Goal: Task Accomplishment & Management: Use online tool/utility

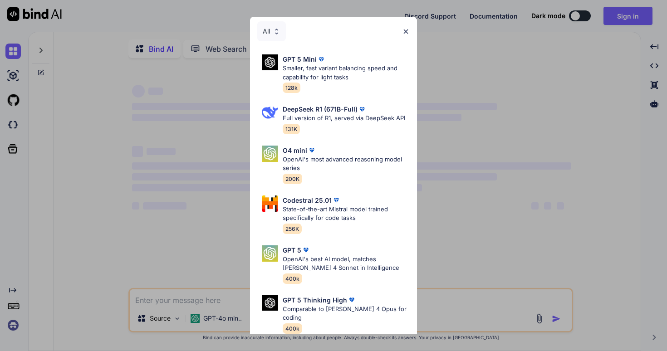
click at [405, 29] on img at bounding box center [406, 32] width 8 height 8
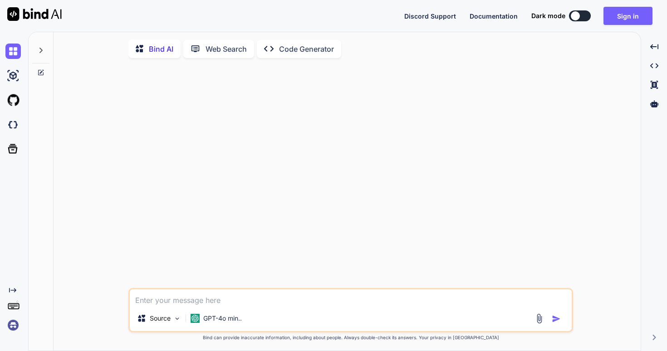
type textarea "x"
click at [19, 75] on img at bounding box center [12, 75] width 15 height 15
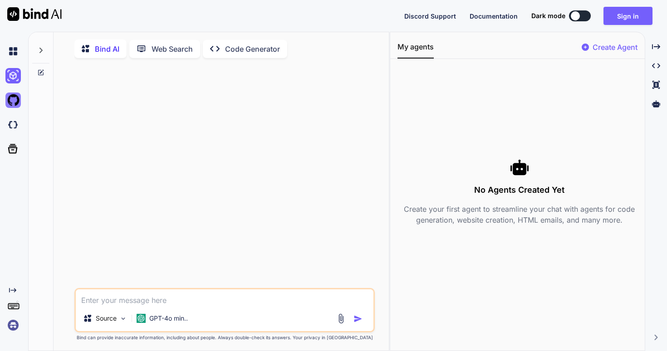
click at [10, 99] on img at bounding box center [12, 100] width 15 height 15
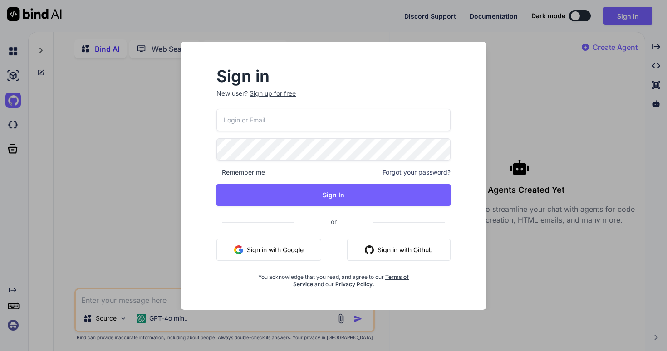
click at [135, 212] on div "Sign in New user? Sign up for free Remember me Forgot your password? Sign In or…" at bounding box center [333, 175] width 667 height 351
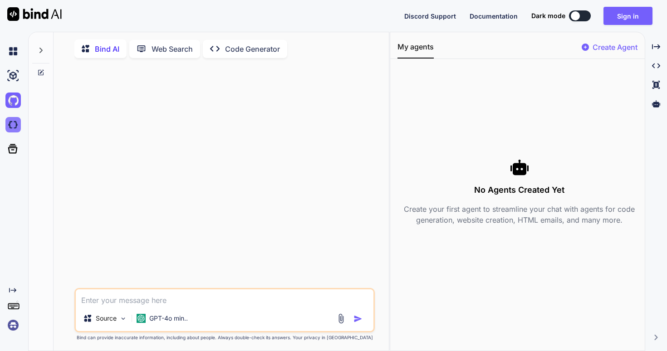
click at [17, 125] on img at bounding box center [12, 124] width 15 height 15
click at [11, 147] on icon at bounding box center [12, 148] width 13 height 13
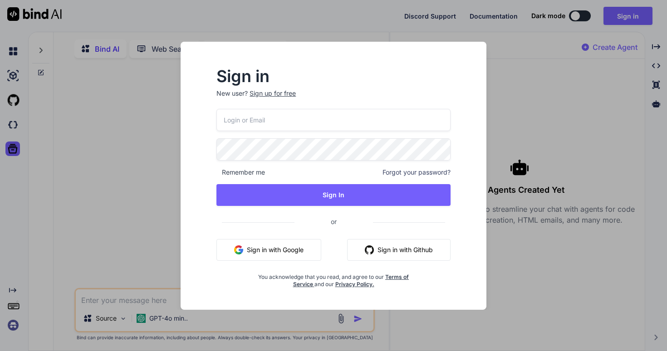
click at [139, 133] on div "Sign in New user? Sign up for free Remember me Forgot your password? Sign In or…" at bounding box center [333, 175] width 667 height 351
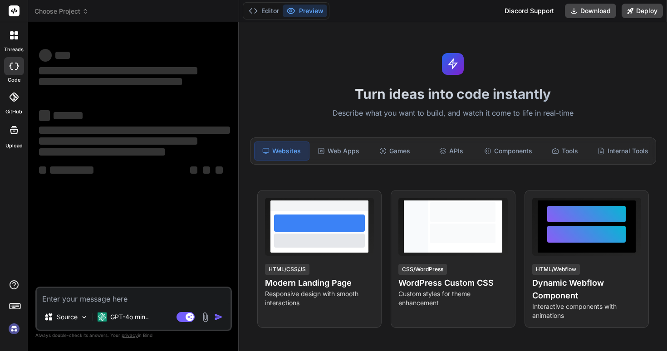
type textarea "x"
